Goal: Find specific page/section: Find specific page/section

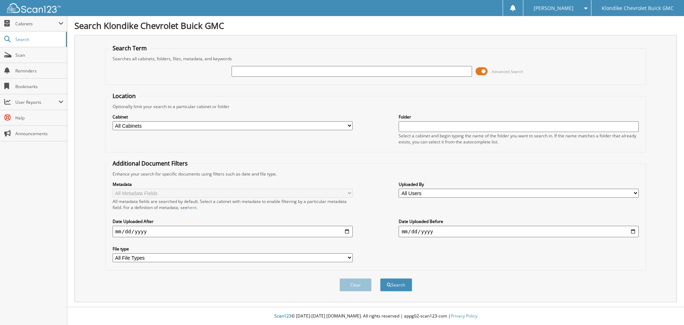
click at [321, 72] on input "text" at bounding box center [352, 71] width 240 height 11
type input "5865"
click at [380, 278] on button "Search" at bounding box center [396, 284] width 32 height 13
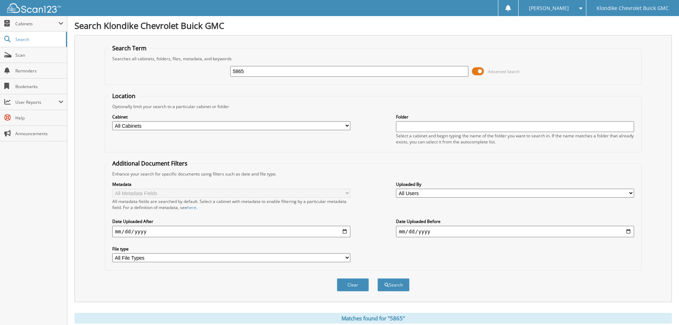
click at [424, 127] on input "text" at bounding box center [515, 126] width 238 height 11
click at [420, 192] on select "All Users a dafoe Aaron Woods Alexey Fedosov Andrew Rousselle Annie McNeill Ash…" at bounding box center [515, 193] width 238 height 9
select select "69018"
click at [396, 189] on select "All Users a dafoe Aaron Woods Alexey Fedosov Andrew Rousselle Annie McNeill Ash…" at bounding box center [515, 193] width 238 height 9
click at [385, 285] on span "submit" at bounding box center [387, 285] width 4 height 4
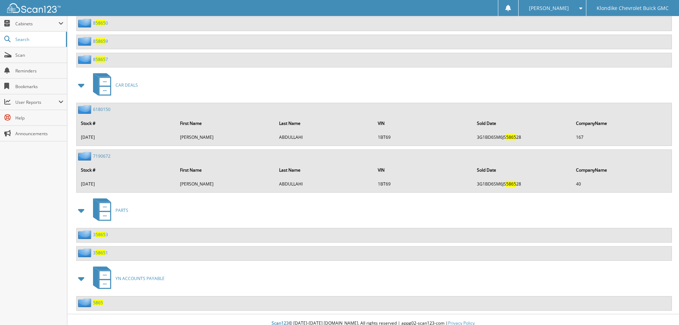
scroll to position [591, 0]
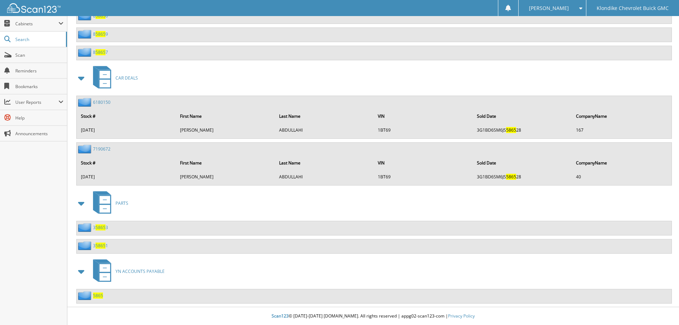
click at [97, 295] on span "5865" at bounding box center [98, 295] width 10 height 6
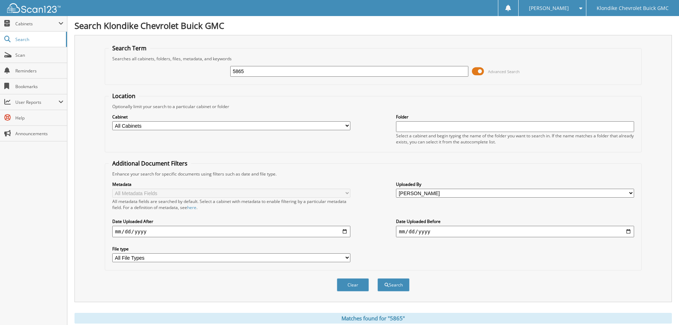
click at [266, 69] on input "5865" at bounding box center [349, 71] width 238 height 11
drag, startPoint x: 266, startPoint y: 69, endPoint x: 174, endPoint y: 68, distance: 92.3
click at [174, 68] on div "5865 Advanced Search" at bounding box center [373, 71] width 529 height 19
type input "5700"
click at [377, 278] on button "Search" at bounding box center [393, 284] width 32 height 13
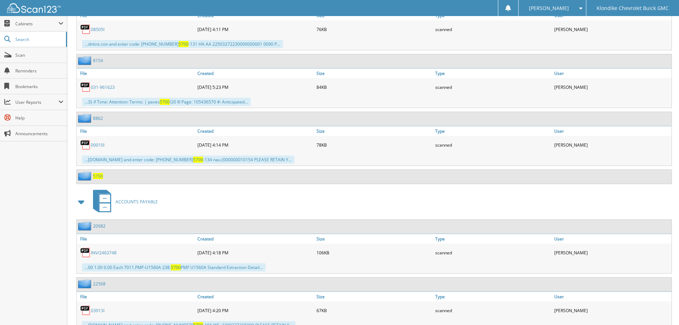
scroll to position [463, 0]
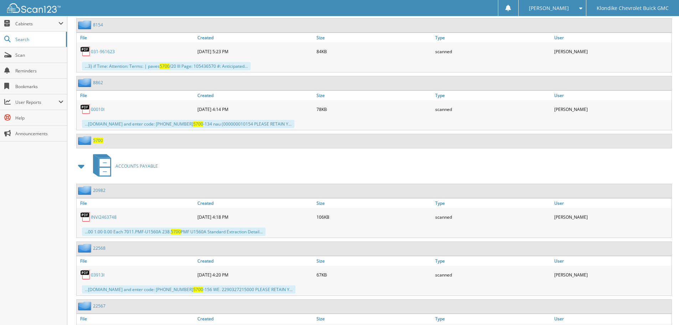
click at [98, 141] on span "5700" at bounding box center [98, 140] width 10 height 6
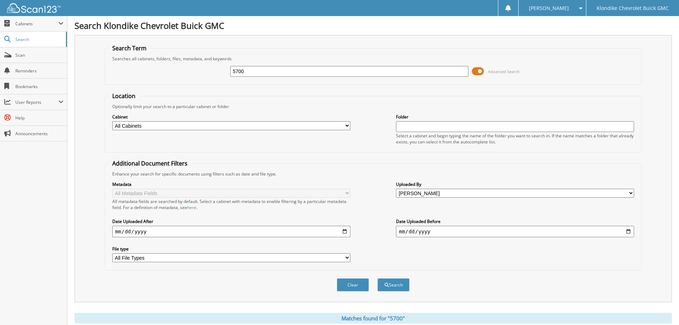
click at [425, 192] on select "All Users a dafoe Aaron Woods Alexey Fedosov Andrew Rousselle Annie McNeill Ash…" at bounding box center [515, 193] width 238 height 9
click at [396, 189] on select "All Users a dafoe Aaron Woods Alexey Fedosov Andrew Rousselle Annie McNeill Ash…" at bounding box center [515, 193] width 238 height 9
click at [394, 285] on button "Search" at bounding box center [393, 284] width 32 height 13
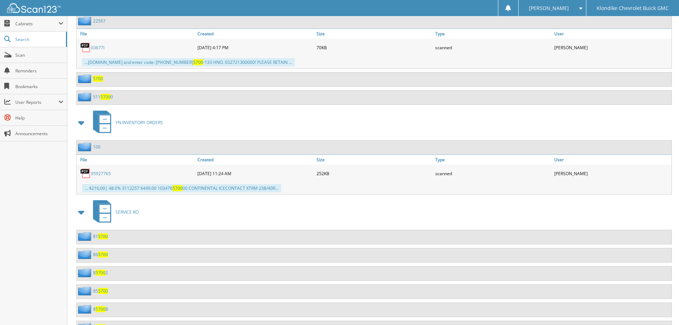
scroll to position [749, 0]
click at [97, 78] on span "5700" at bounding box center [98, 78] width 10 height 6
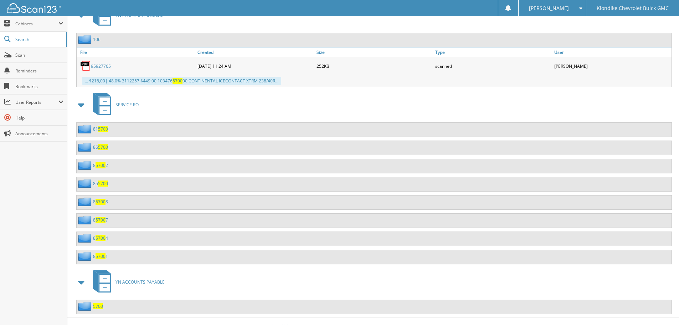
scroll to position [867, 0]
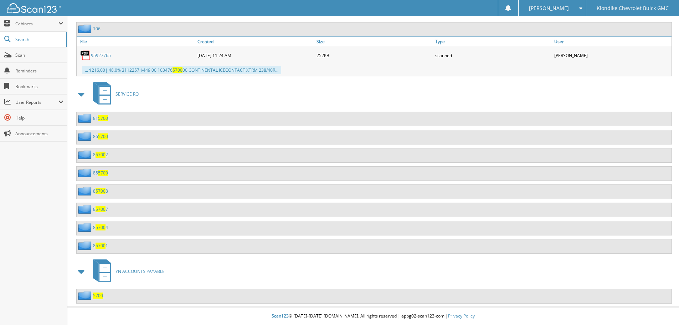
click at [96, 295] on span "5700" at bounding box center [98, 295] width 10 height 6
